Goal: Navigation & Orientation: Find specific page/section

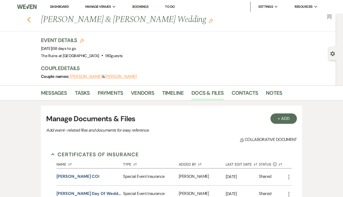
click at [29, 20] on use "button" at bounding box center [28, 20] width 3 height 6
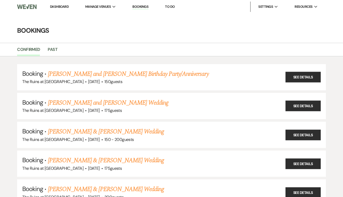
scroll to position [170, 0]
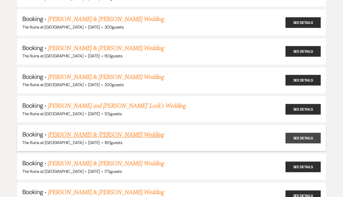
click at [296, 134] on link "See Details" at bounding box center [303, 137] width 35 height 11
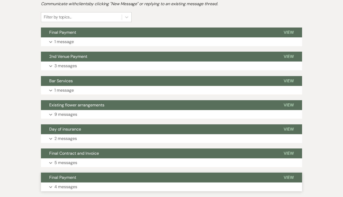
scroll to position [120, 0]
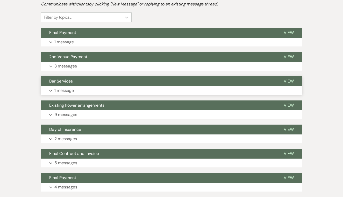
click at [291, 81] on span "View" at bounding box center [289, 80] width 10 height 5
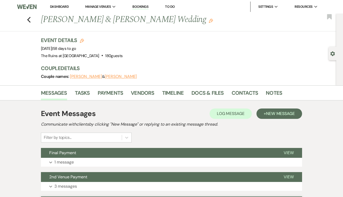
scroll to position [0, 0]
click at [29, 21] on use "button" at bounding box center [28, 20] width 3 height 6
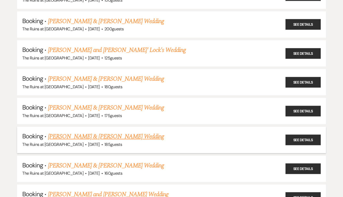
scroll to position [234, 0]
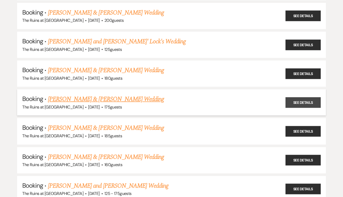
click at [294, 97] on link "See Details" at bounding box center [303, 102] width 35 height 11
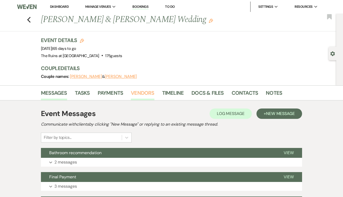
click at [145, 91] on link "Vendors" at bounding box center [142, 94] width 23 height 11
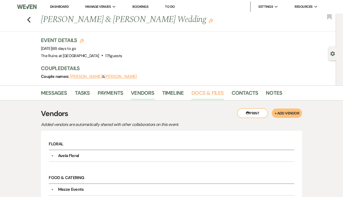
click at [215, 93] on link "Docs & Files" at bounding box center [207, 94] width 32 height 11
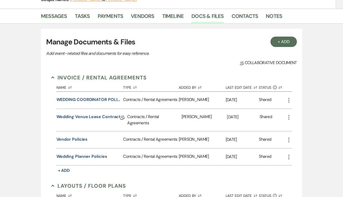
scroll to position [75, 0]
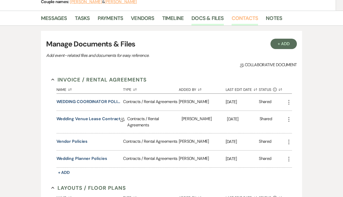
click at [243, 18] on link "Contacts" at bounding box center [245, 19] width 27 height 11
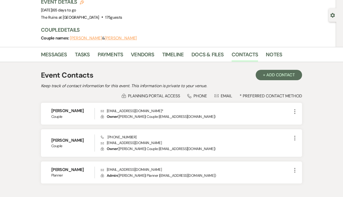
scroll to position [40, 0]
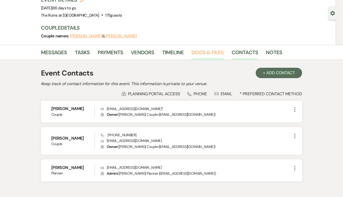
click at [205, 53] on link "Docs & Files" at bounding box center [207, 53] width 32 height 11
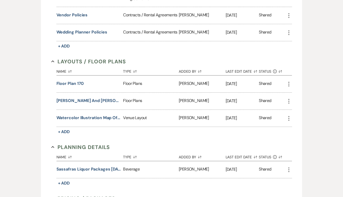
scroll to position [201, 0]
click at [108, 98] on button "[PERSON_NAME] and [PERSON_NAME] Chair Factory" at bounding box center [88, 100] width 65 height 6
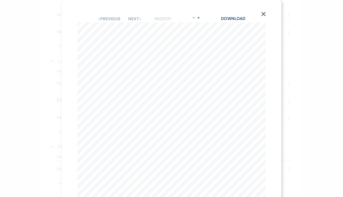
click at [263, 13] on use "button" at bounding box center [263, 14] width 4 height 4
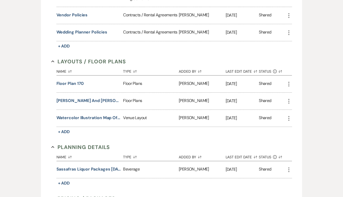
scroll to position [197, 0]
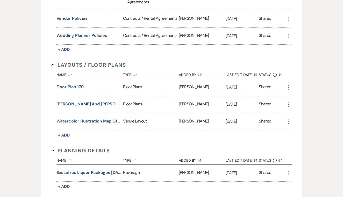
click at [100, 120] on button "Watercolor Illustration Map of Sassafras" at bounding box center [88, 121] width 65 height 6
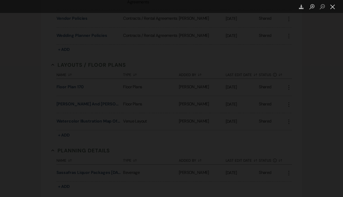
click at [333, 7] on button "Close lightbox" at bounding box center [333, 6] width 10 height 9
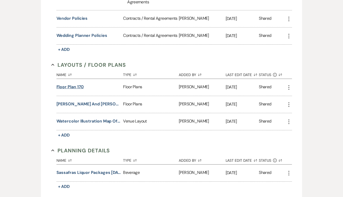
click at [79, 87] on button "Floor plan 170" at bounding box center [69, 87] width 27 height 6
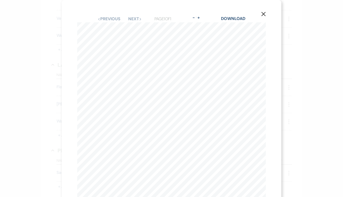
click at [262, 13] on icon "X" at bounding box center [263, 14] width 5 height 5
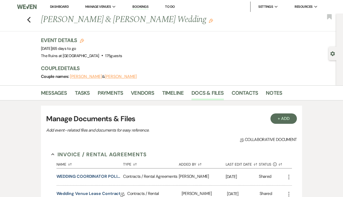
scroll to position [0, 0]
click at [29, 20] on use "button" at bounding box center [28, 20] width 3 height 6
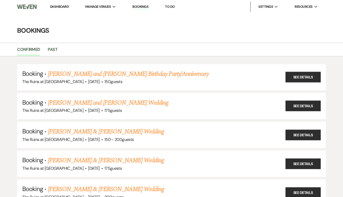
scroll to position [234, 0]
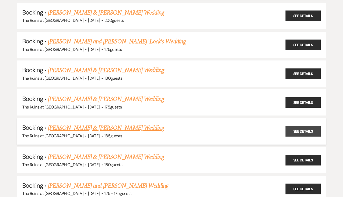
click at [296, 126] on link "See Details" at bounding box center [303, 131] width 35 height 11
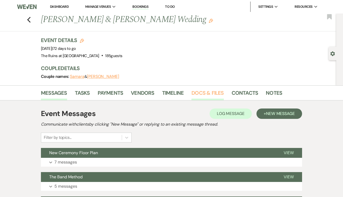
click at [205, 91] on link "Docs & Files" at bounding box center [207, 94] width 32 height 11
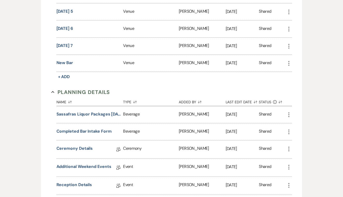
scroll to position [513, 0]
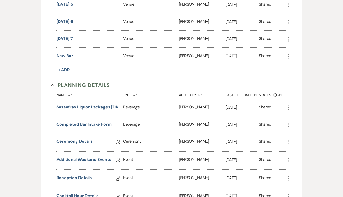
click at [105, 124] on button "Completed Bar Intake Form" at bounding box center [83, 124] width 55 height 6
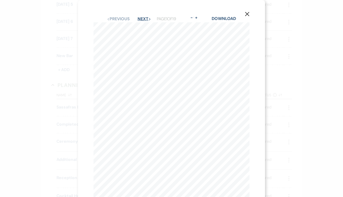
click at [139, 18] on button "Next Next" at bounding box center [144, 19] width 13 height 4
click at [246, 13] on icon "X" at bounding box center [247, 14] width 5 height 5
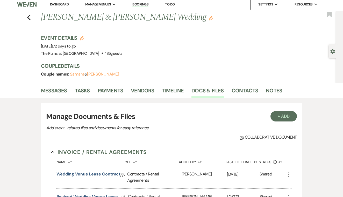
scroll to position [0, 0]
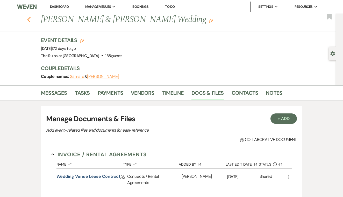
click at [28, 19] on use "button" at bounding box center [28, 20] width 3 height 6
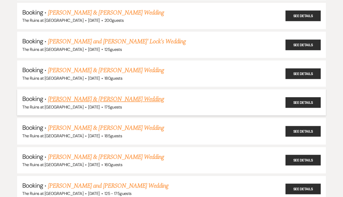
click at [154, 94] on link "[PERSON_NAME] & [PERSON_NAME] Wedding" at bounding box center [106, 98] width 116 height 9
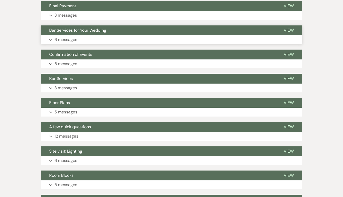
scroll to position [174, 0]
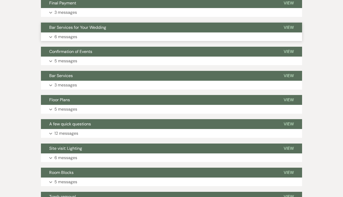
click at [288, 27] on span "View" at bounding box center [289, 27] width 10 height 5
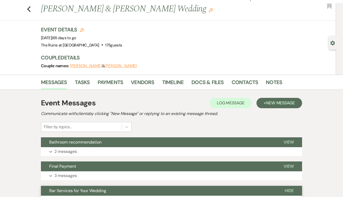
scroll to position [0, 0]
